Goal: Task Accomplishment & Management: Use online tool/utility

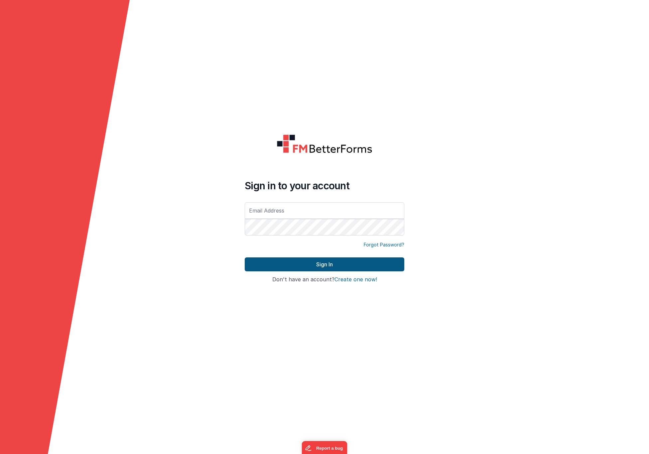
type input "[EMAIL_ADDRESS][DOMAIN_NAME]"
click at [321, 265] on button "Sign In" at bounding box center [325, 265] width 160 height 14
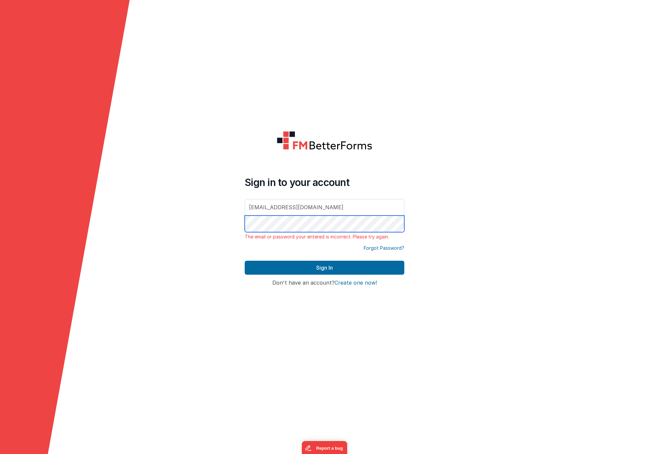
click at [187, 220] on form "Sign in to your account dev@digitalmaker.us The email or password your entered …" at bounding box center [324, 227] width 649 height 454
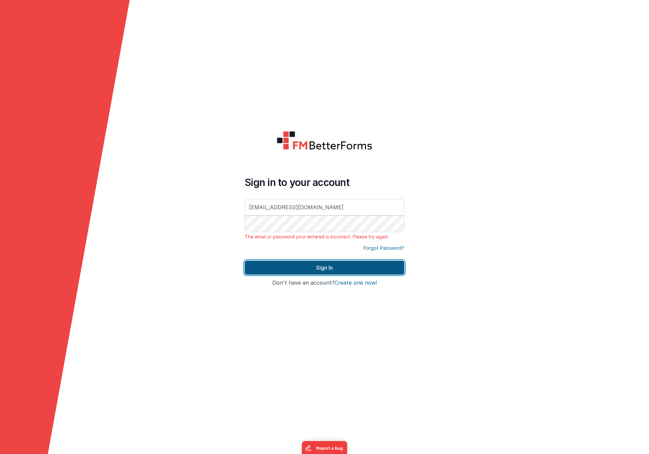
click at [314, 271] on button "Sign In" at bounding box center [325, 268] width 160 height 14
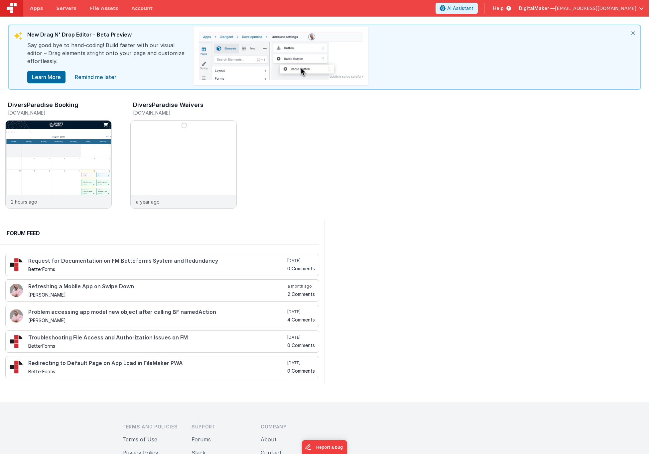
click at [634, 32] on icon "close" at bounding box center [633, 33] width 15 height 16
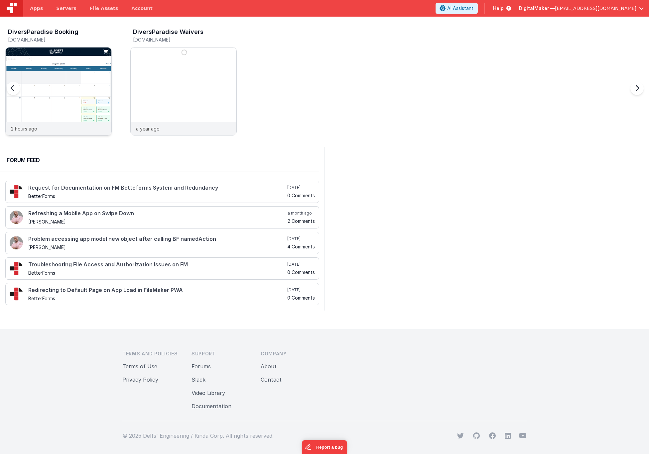
click at [59, 77] on img at bounding box center [59, 101] width 106 height 106
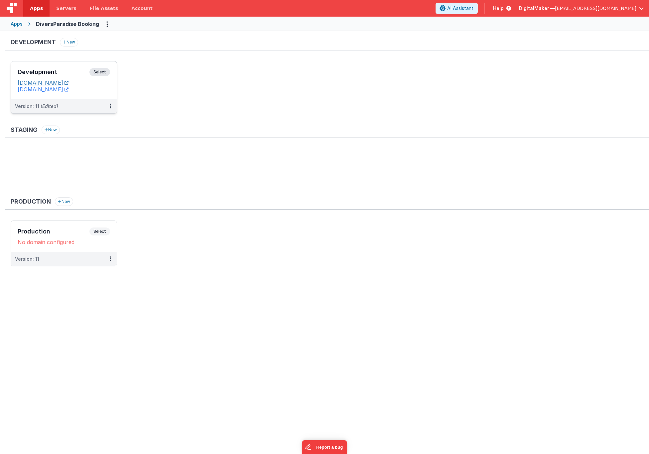
click at [60, 82] on link "dpcalendar.fmbetterforms.com" at bounding box center [43, 82] width 51 height 7
click at [101, 71] on span "Select" at bounding box center [99, 72] width 21 height 8
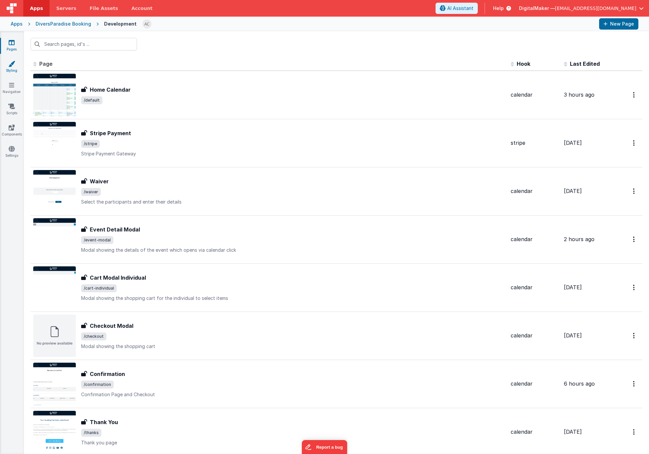
click at [10, 67] on link "Styling" at bounding box center [12, 67] width 24 height 13
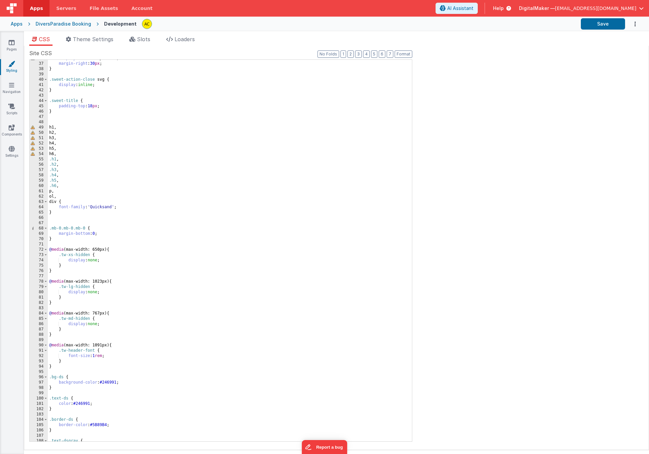
scroll to position [213, 0]
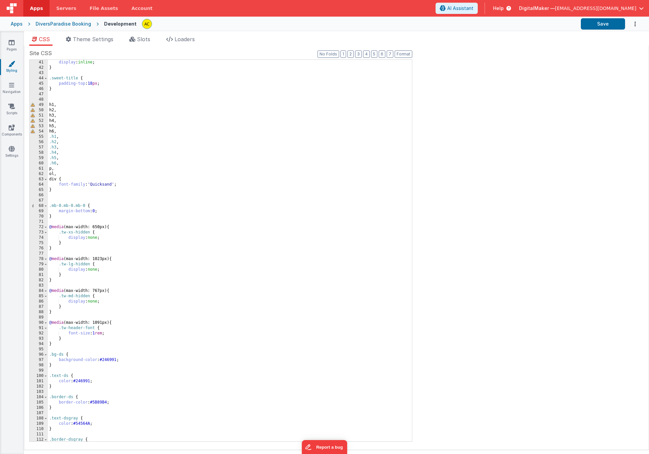
click at [105, 183] on div "display : inline ; } .sweet-title { padding-top : 18 px ; } h1 , h2 , h3 , h4 ,…" at bounding box center [227, 256] width 359 height 393
